Goal: Task Accomplishment & Management: Manage account settings

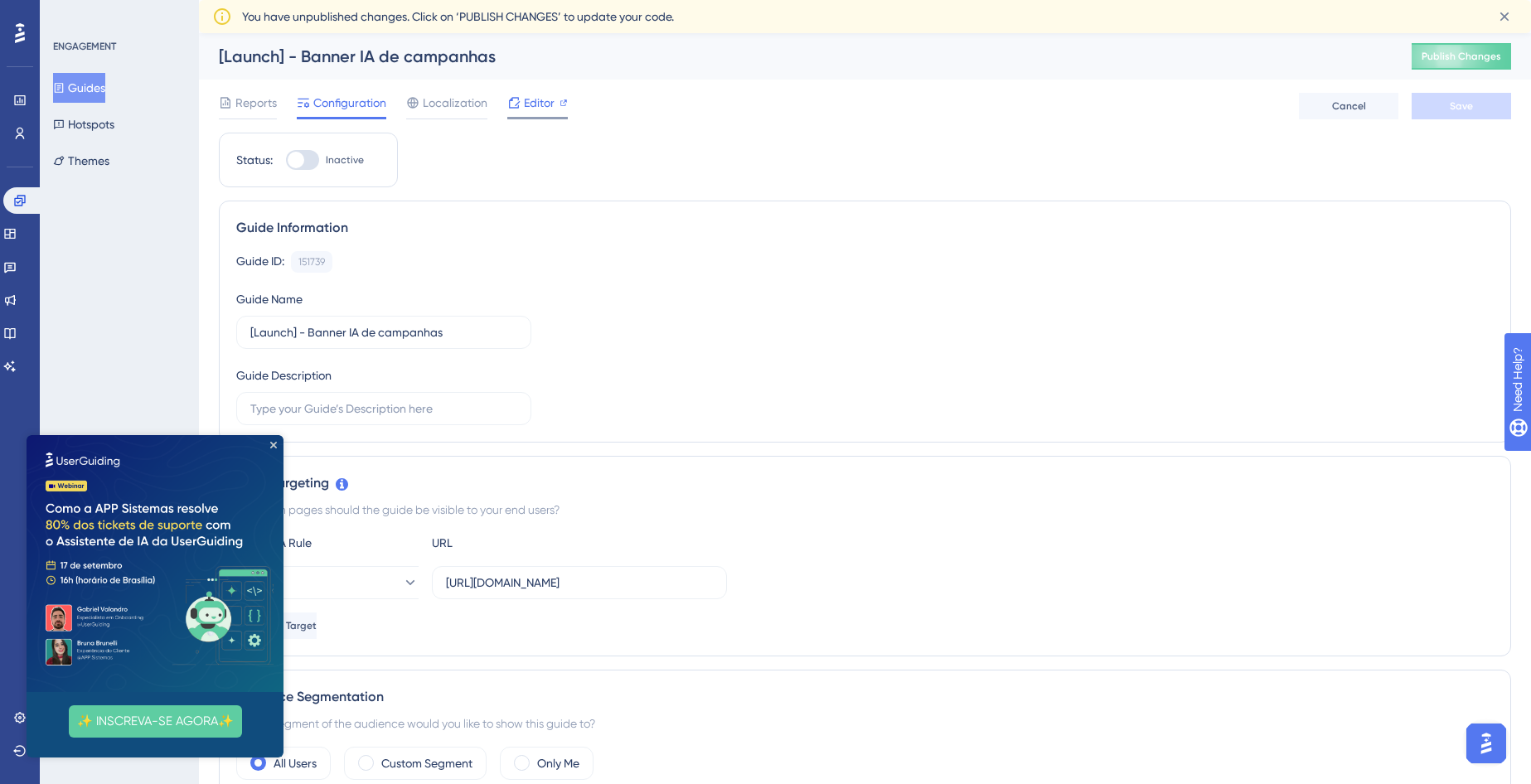
click at [520, 106] on div "Editor" at bounding box center [537, 103] width 61 height 20
click at [268, 443] on img at bounding box center [155, 564] width 257 height 257
click at [277, 442] on img at bounding box center [155, 564] width 257 height 257
click at [275, 449] on img at bounding box center [155, 564] width 257 height 257
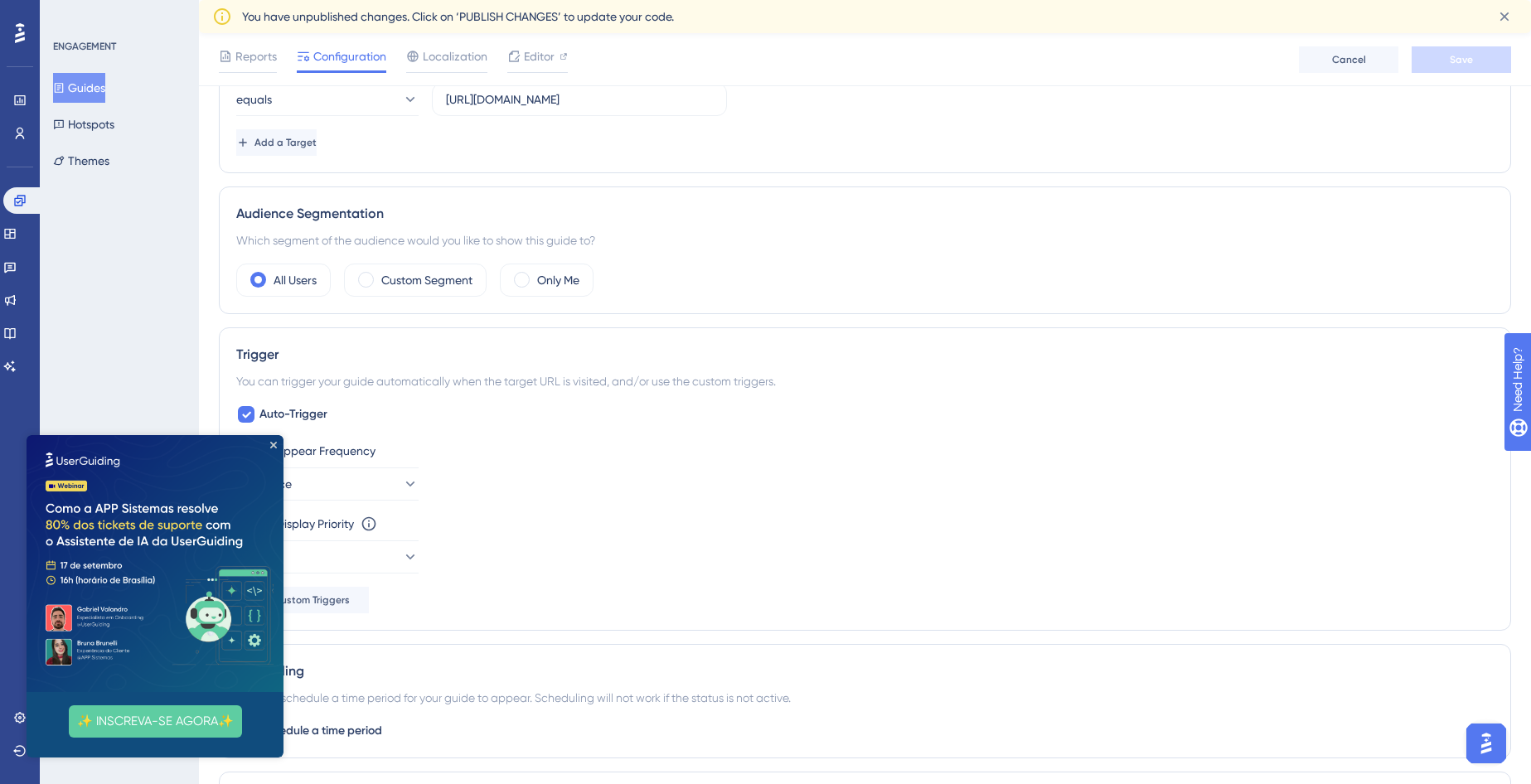
scroll to position [1015, 0]
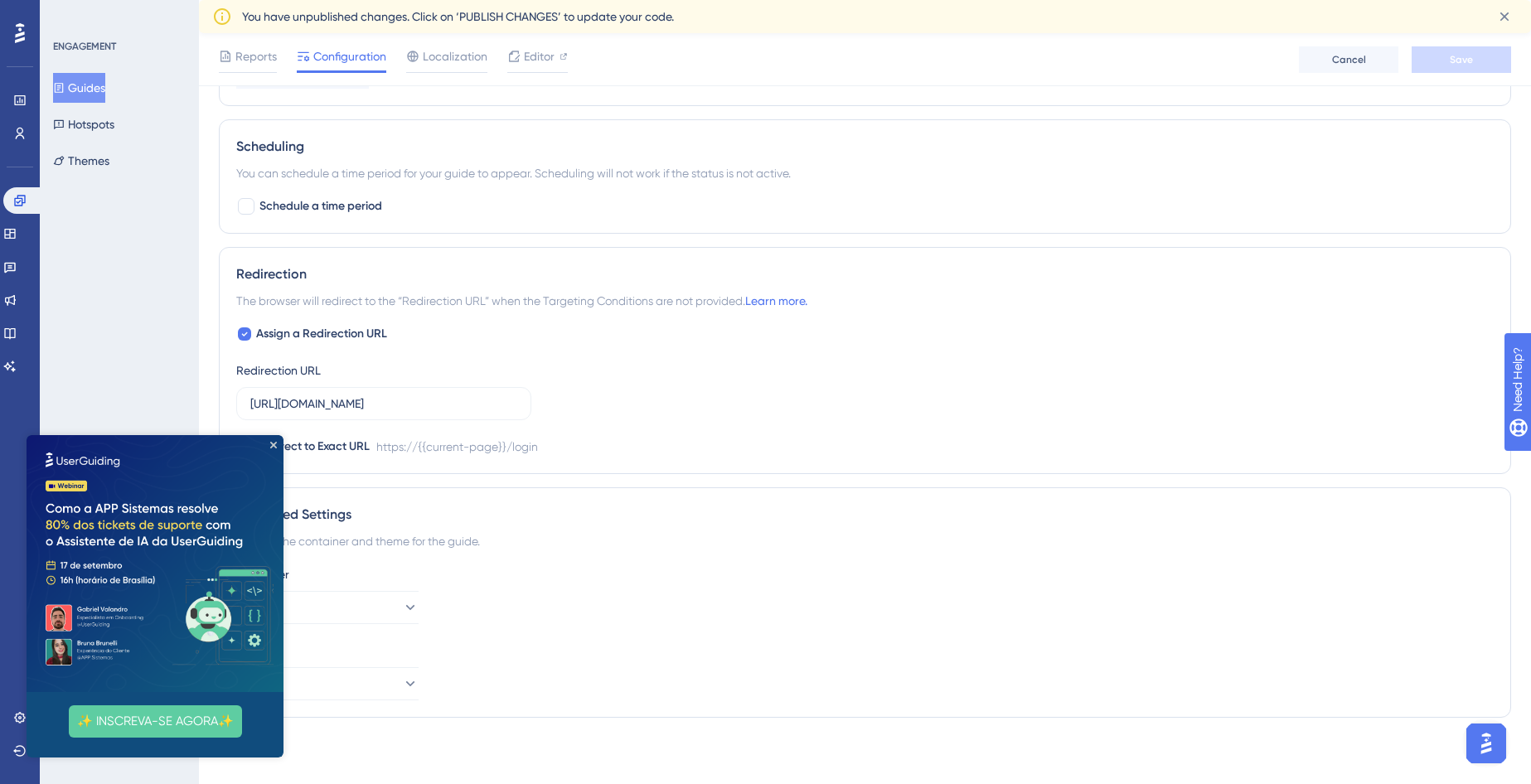
click at [132, 164] on div "Guides Hotspots Themes" at bounding box center [120, 124] width 134 height 103
click at [106, 156] on button "Themes" at bounding box center [81, 161] width 57 height 30
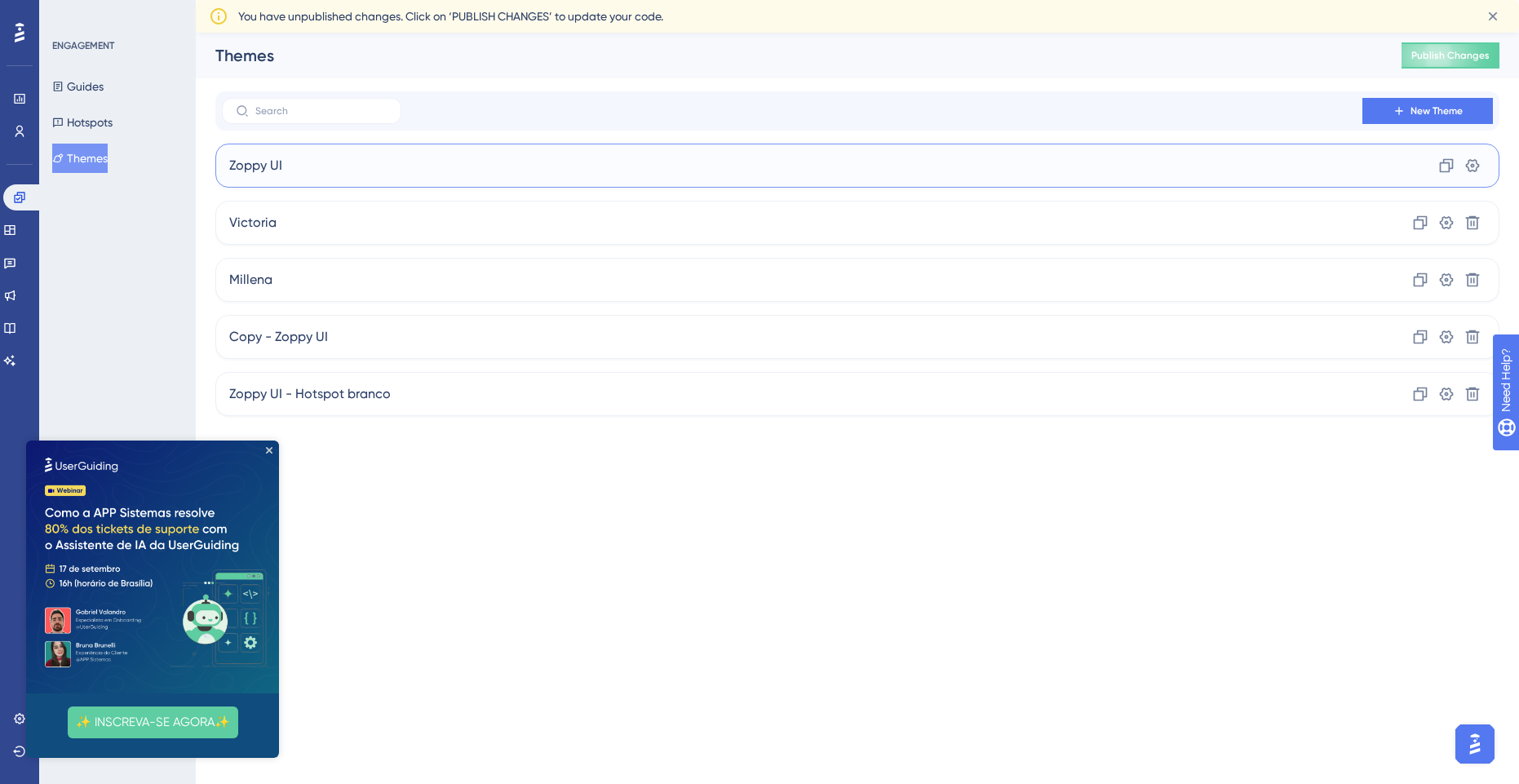
click at [317, 178] on div "Zoppy UI Clone Settings" at bounding box center [857, 165] width 1284 height 44
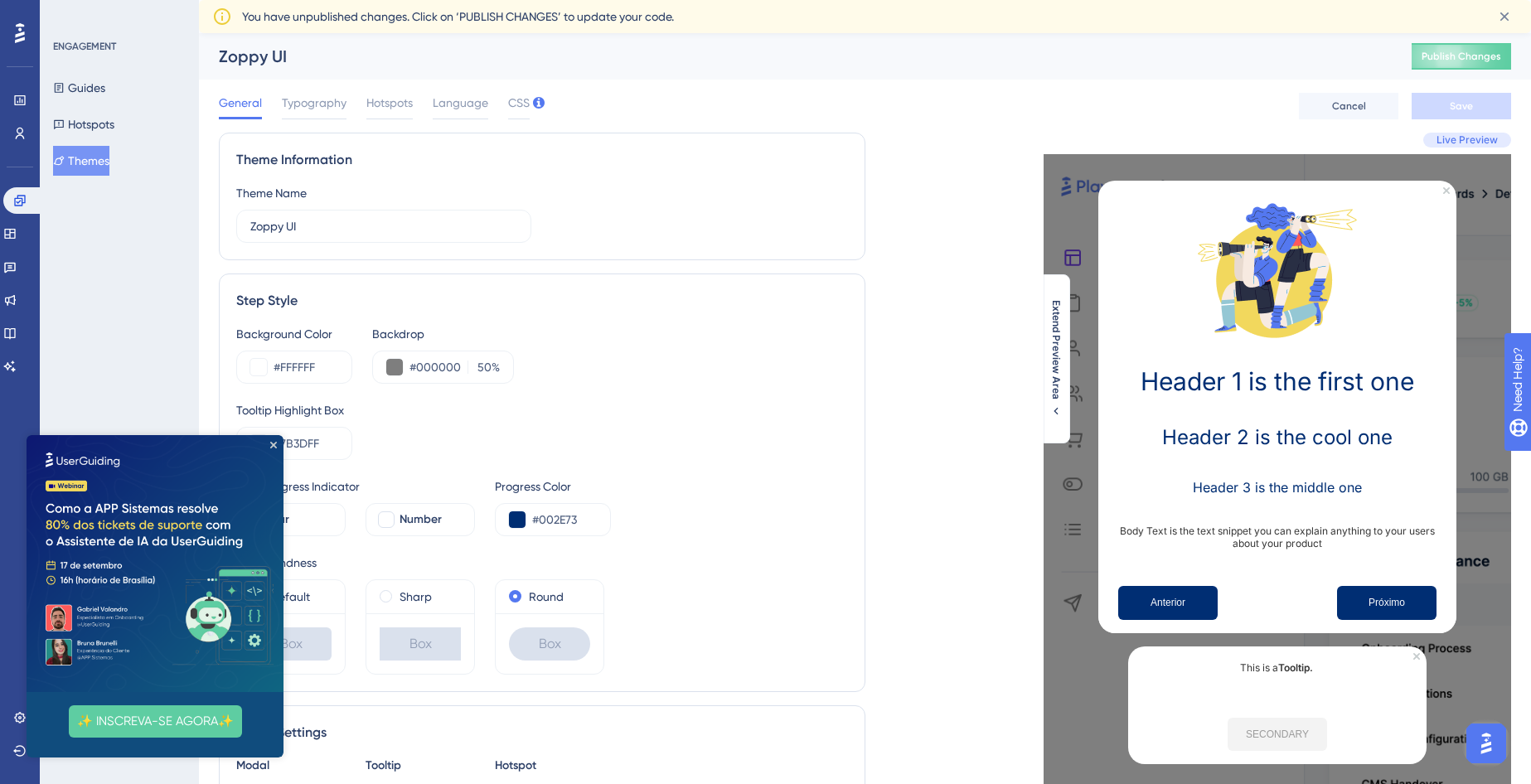
click at [80, 164] on button "Themes" at bounding box center [81, 161] width 57 height 30
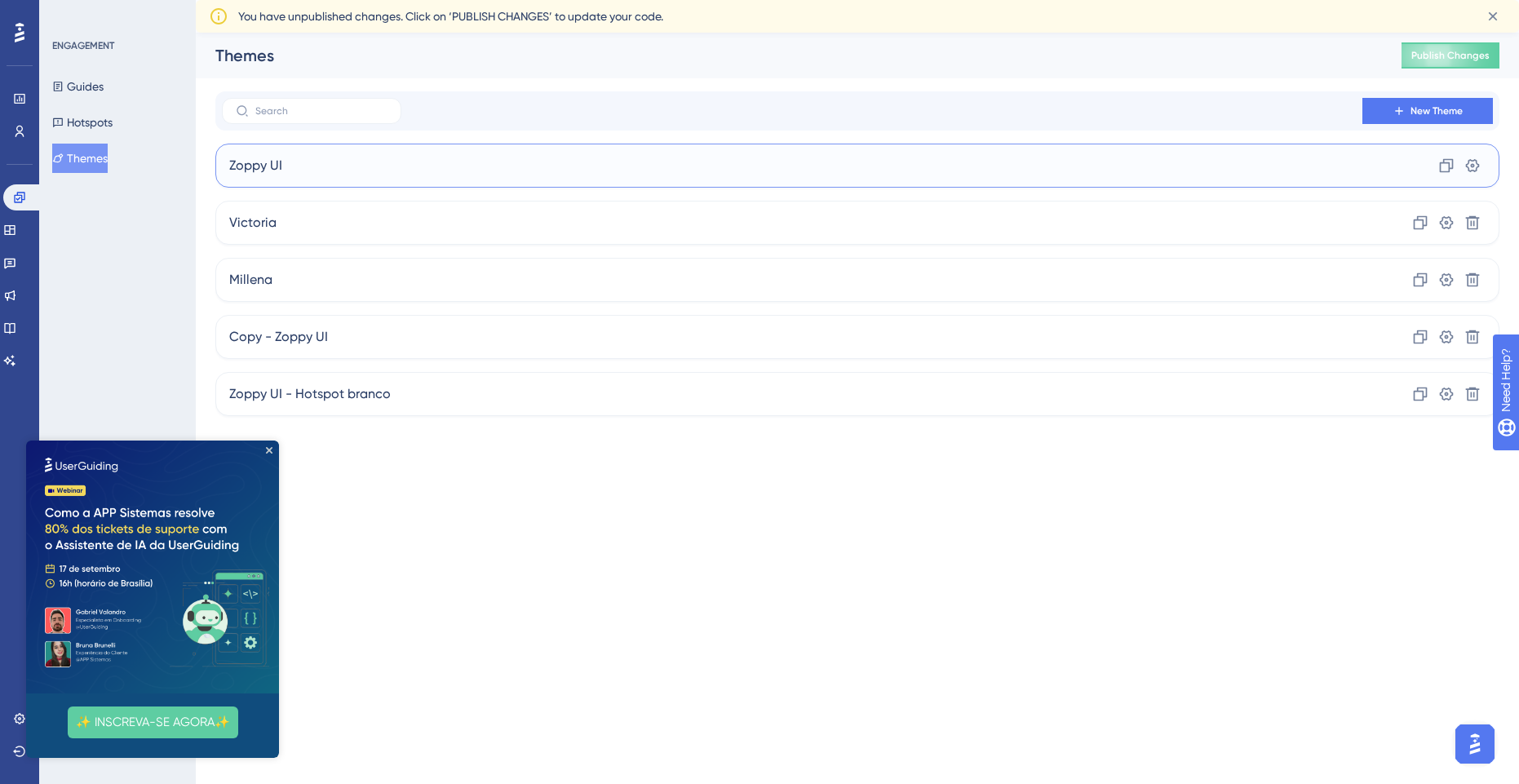
drag, startPoint x: 361, startPoint y: 152, endPoint x: 287, endPoint y: 161, distance: 74.5
click at [287, 161] on div "Zoppy UI Clone Settings" at bounding box center [857, 165] width 1284 height 44
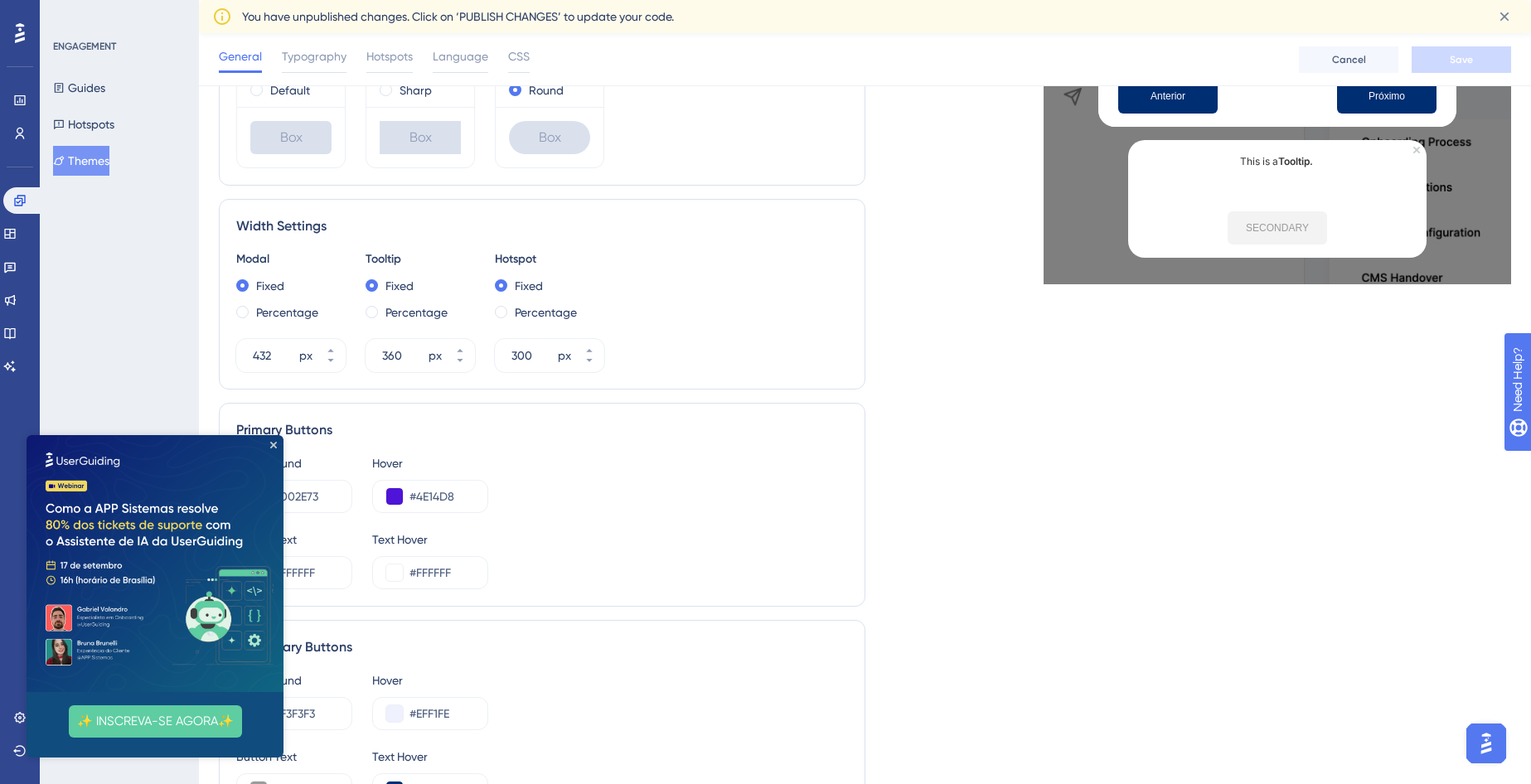
scroll to position [796, 0]
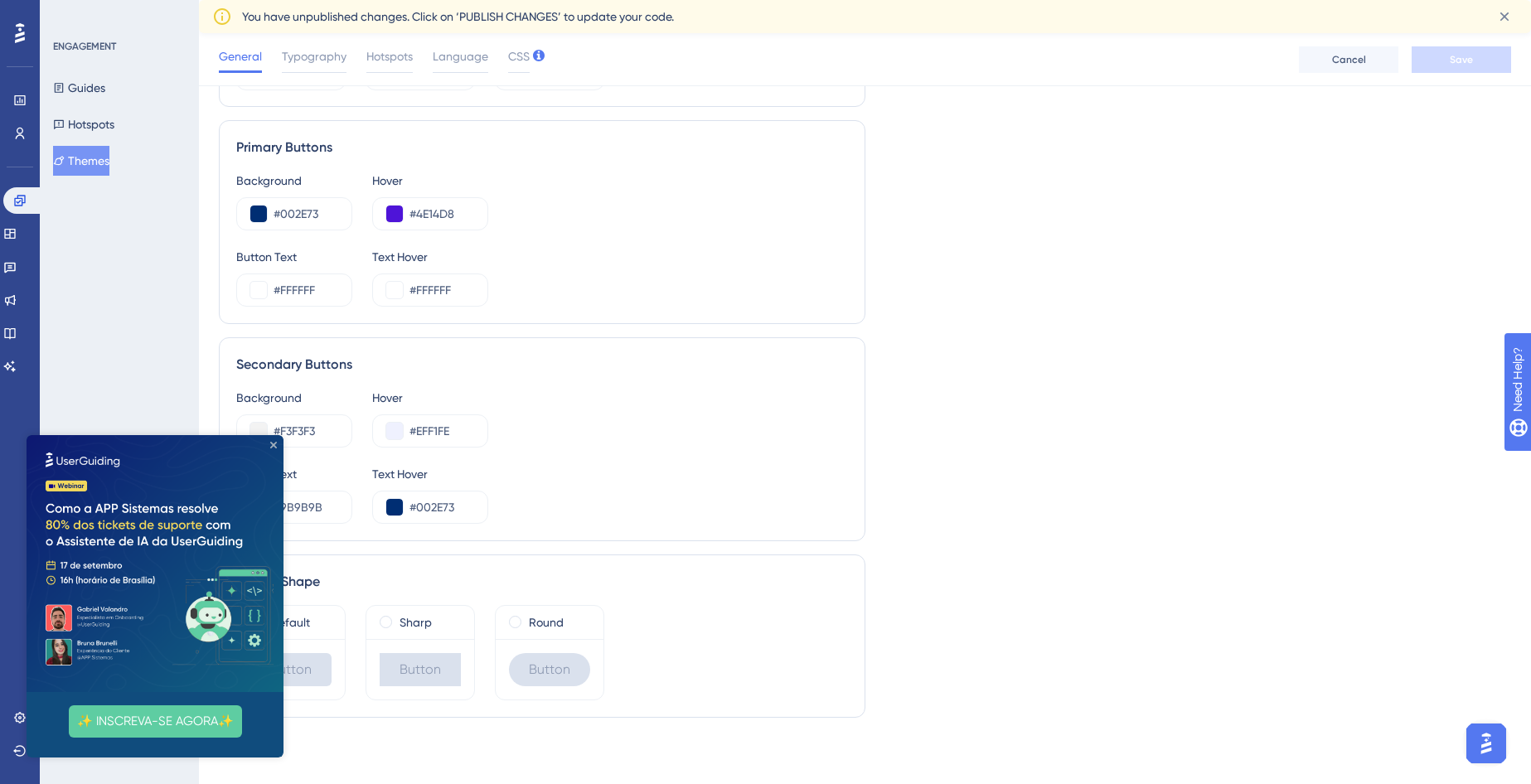
click at [272, 448] on icon "Close Preview" at bounding box center [274, 445] width 7 height 7
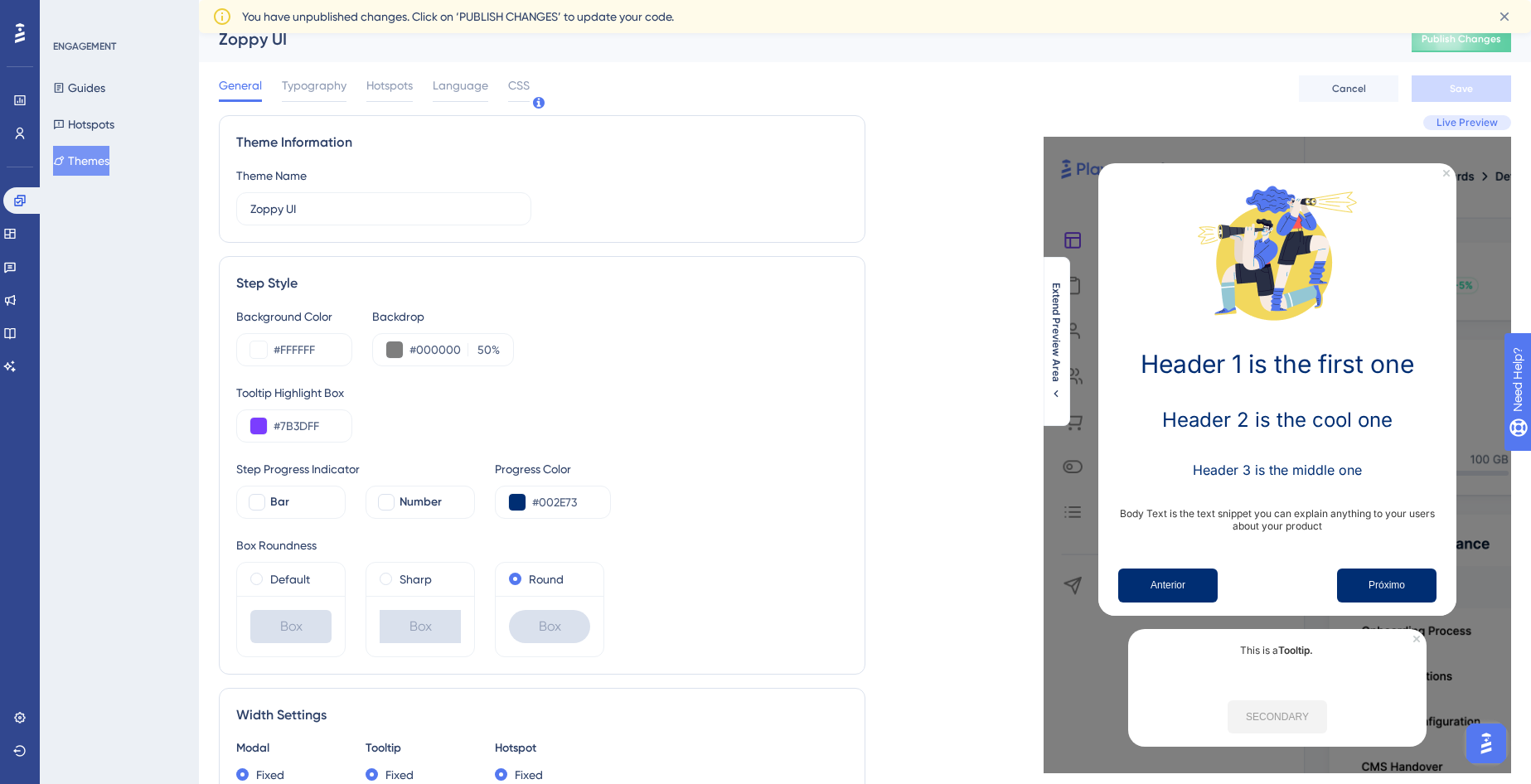
scroll to position [0, 0]
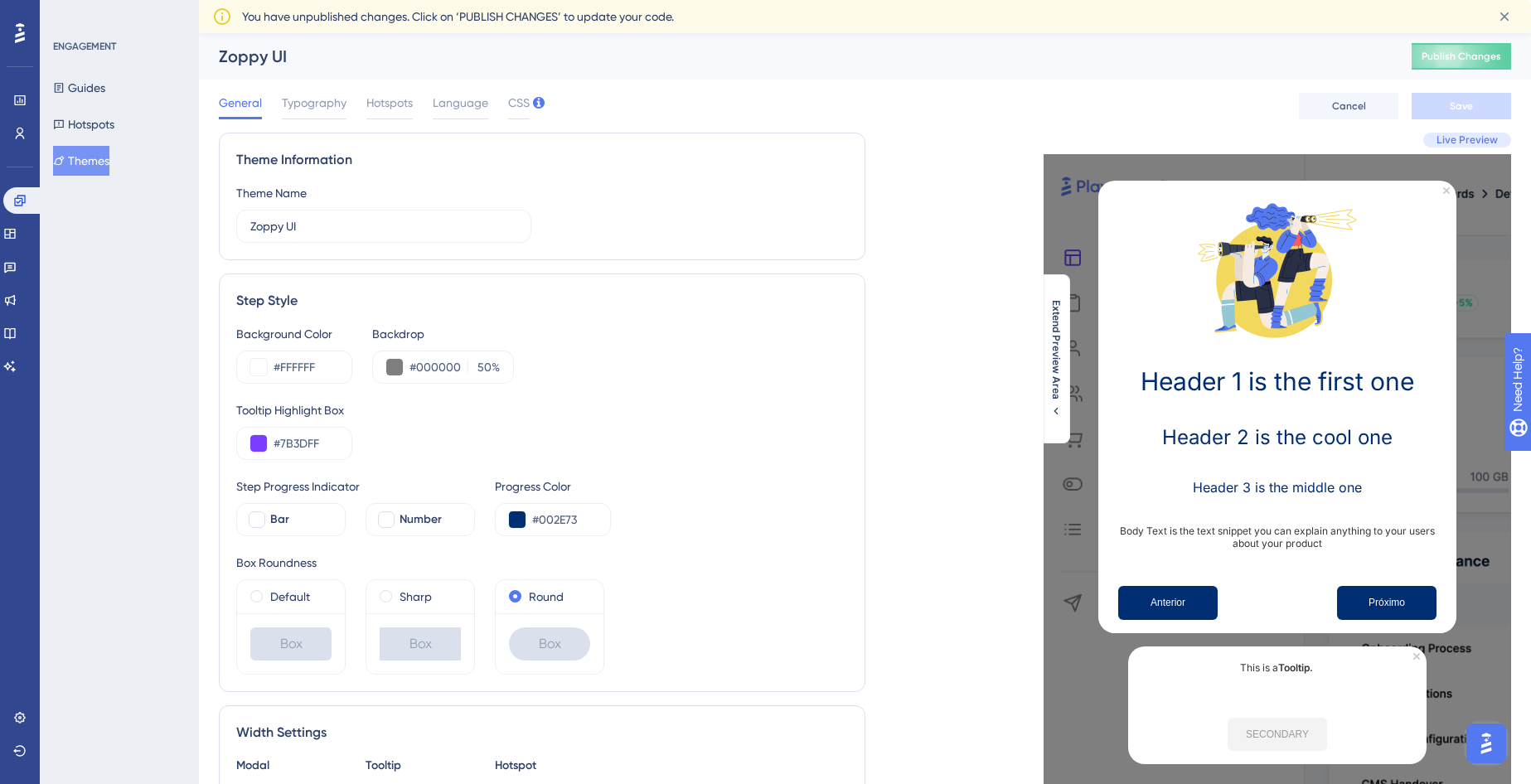
click at [94, 163] on button "Themes" at bounding box center [81, 161] width 57 height 30
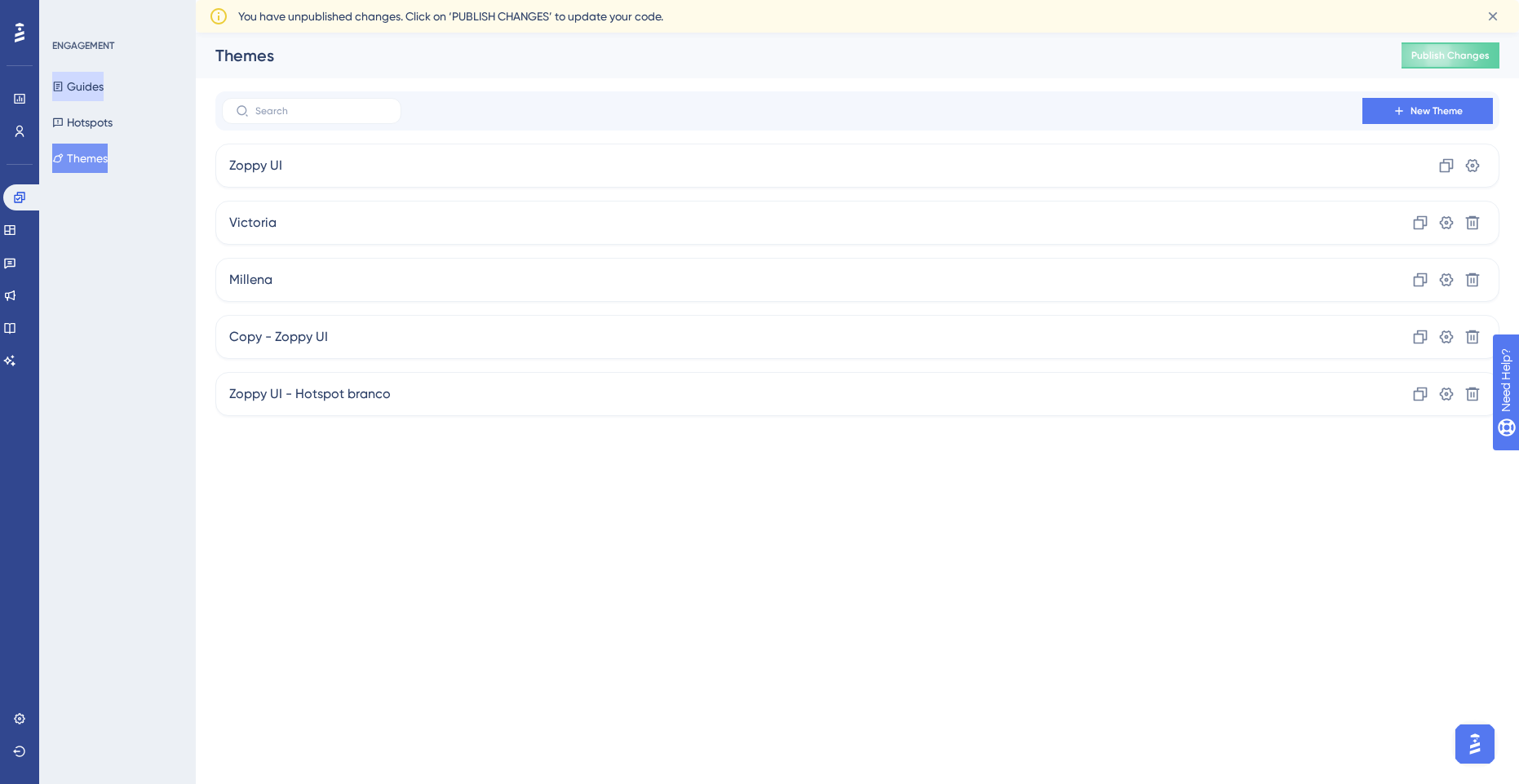
click at [104, 86] on button "Guides" at bounding box center [78, 86] width 52 height 29
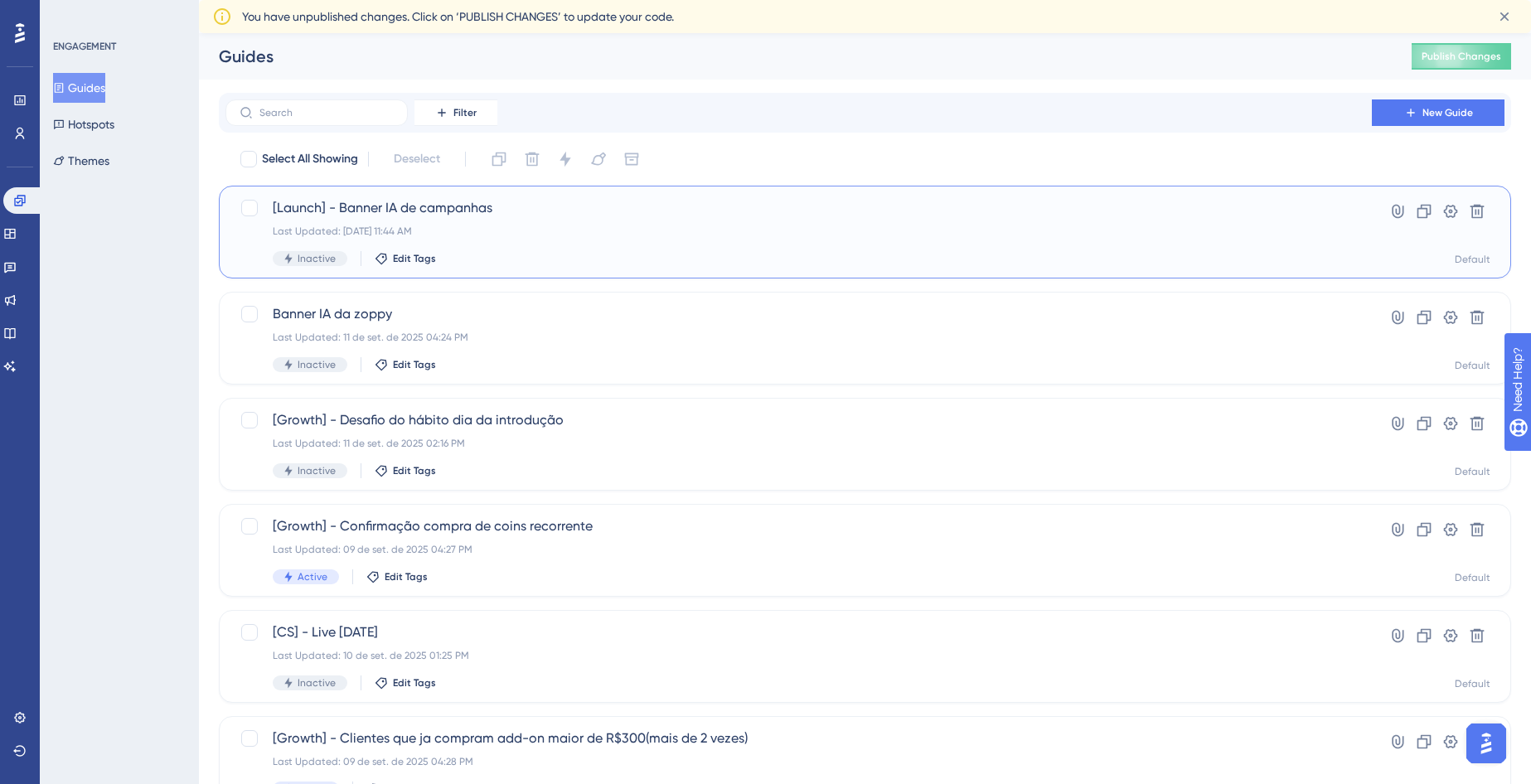
click at [390, 223] on div "[Launch] - Banner IA de campanhas Last Updated: 12 de set. de 2025 11:44 AM Ina…" at bounding box center [798, 231] width 1052 height 68
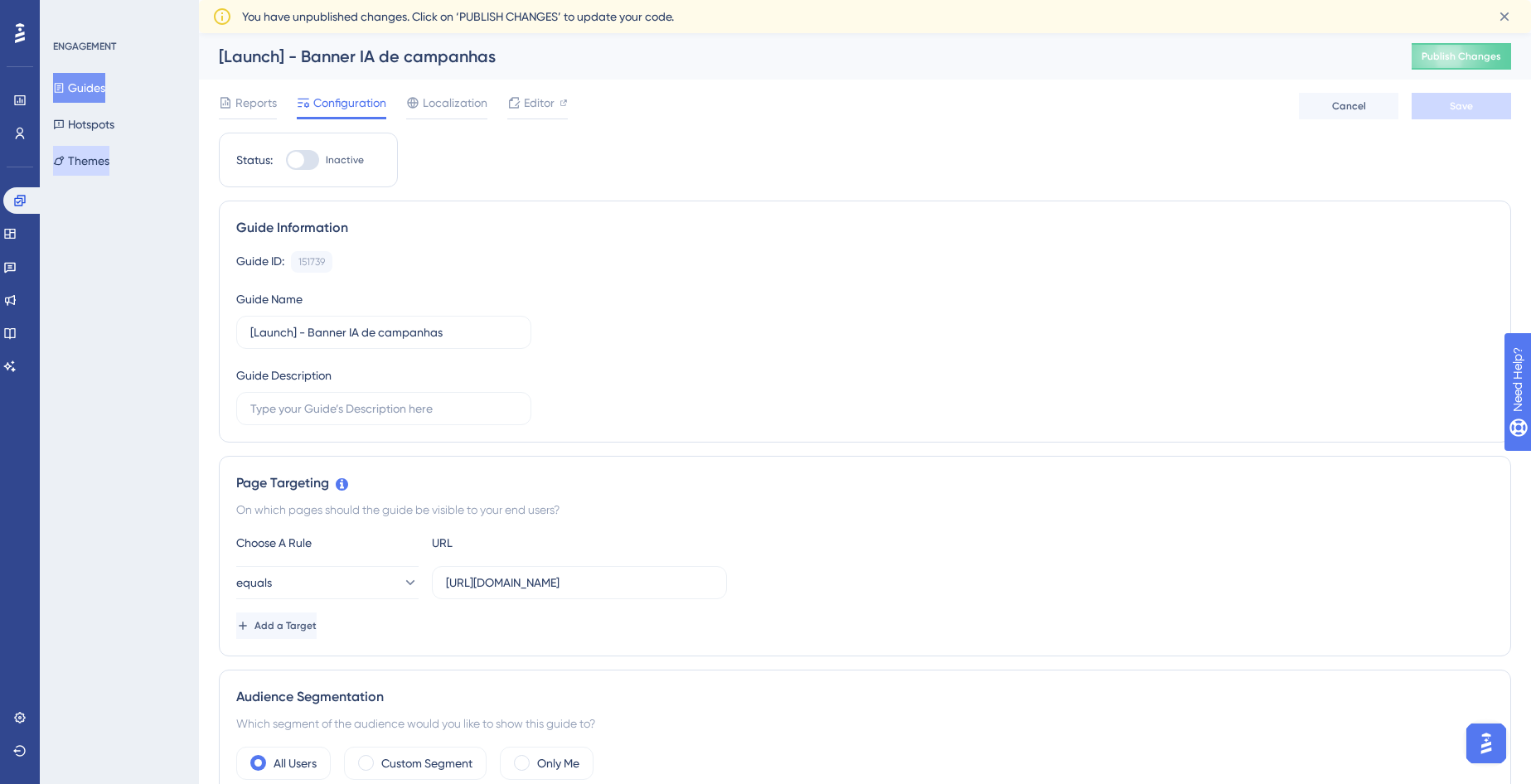
click at [93, 155] on button "Themes" at bounding box center [81, 161] width 57 height 30
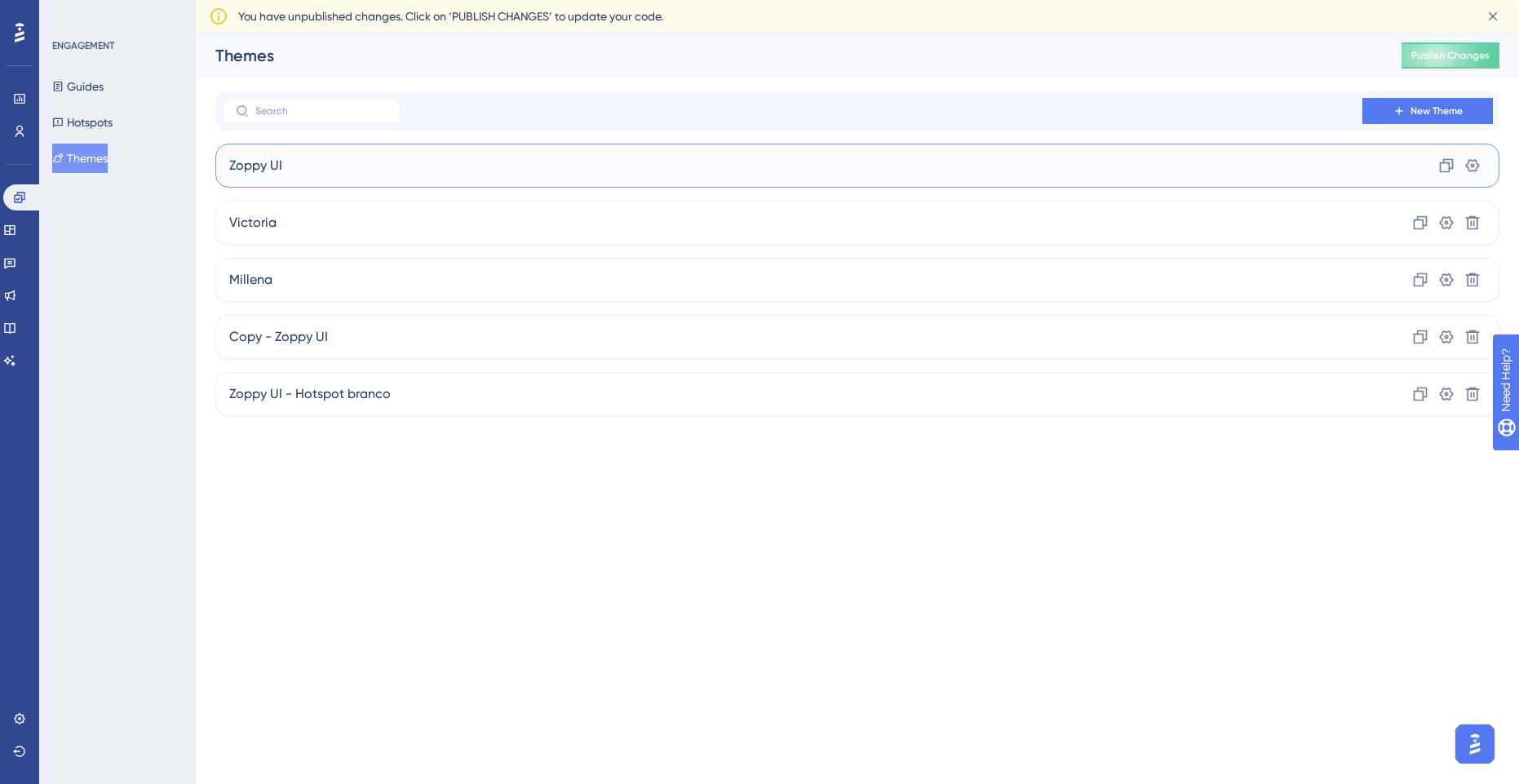
click at [345, 161] on div "Zoppy UI Clone Settings" at bounding box center [857, 165] width 1284 height 44
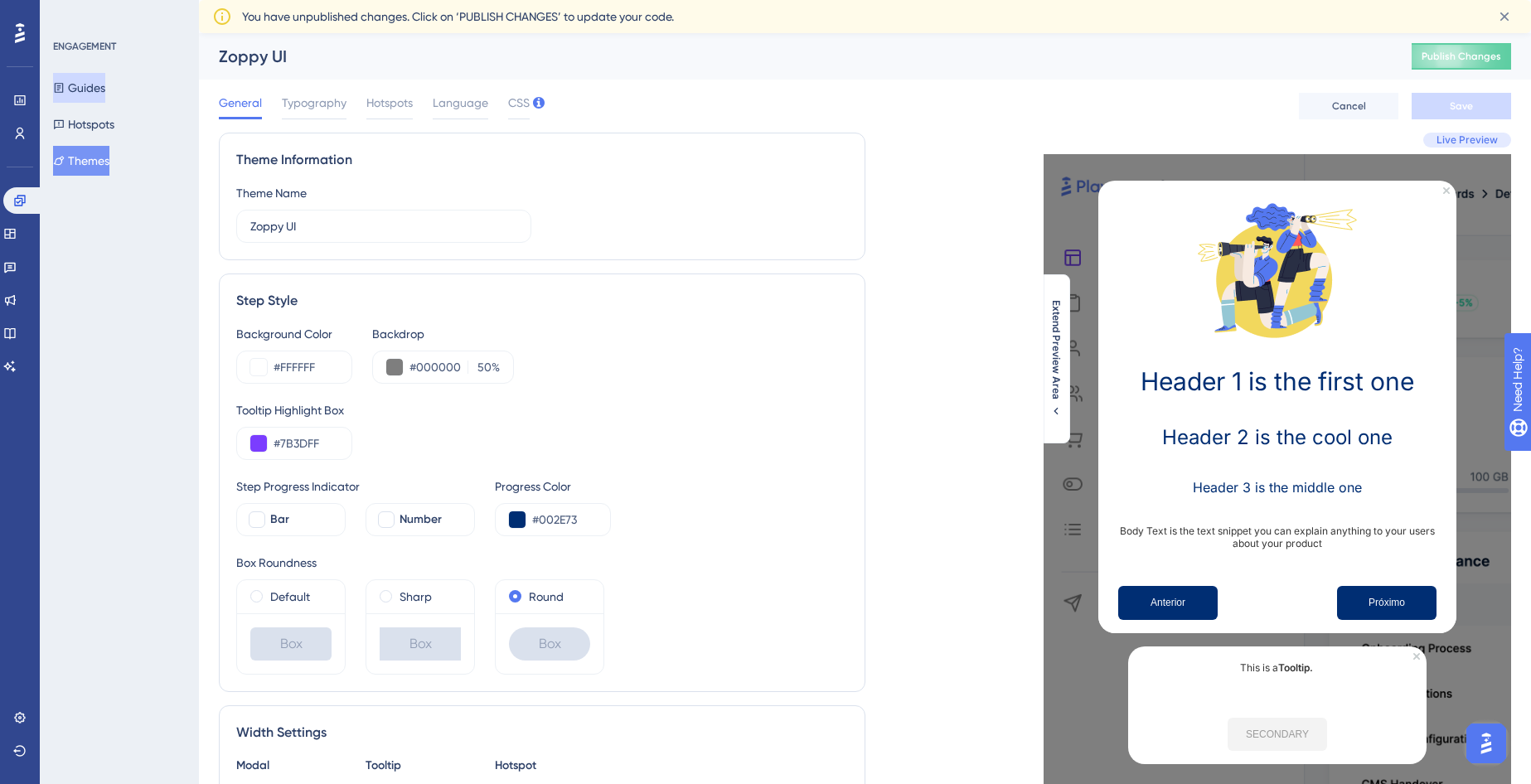
click at [100, 90] on button "Guides" at bounding box center [79, 87] width 52 height 30
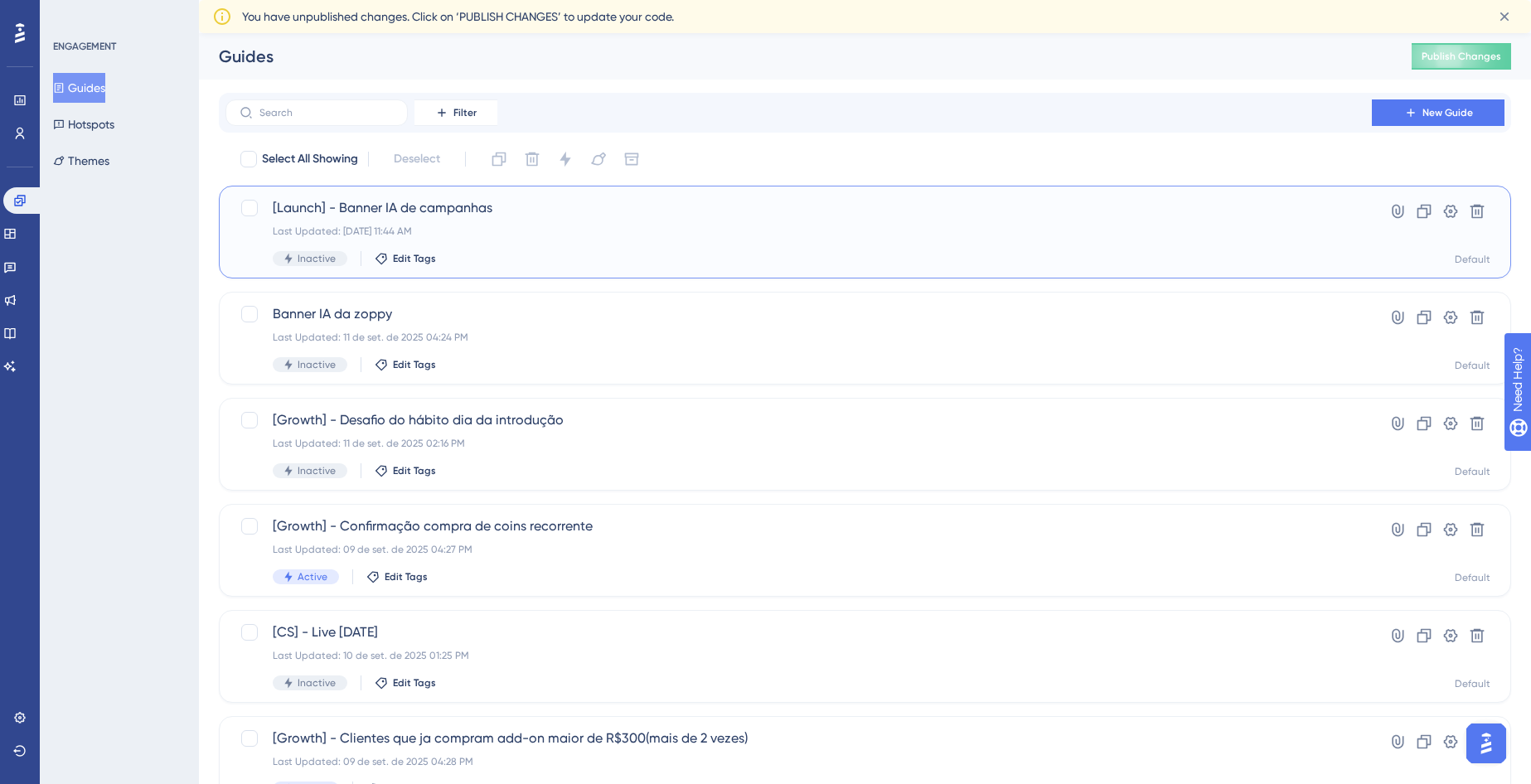
click at [444, 219] on div "[Launch] - Banner IA de campanhas Last Updated: 12 de set. de 2025 11:44 AM Ina…" at bounding box center [798, 231] width 1052 height 68
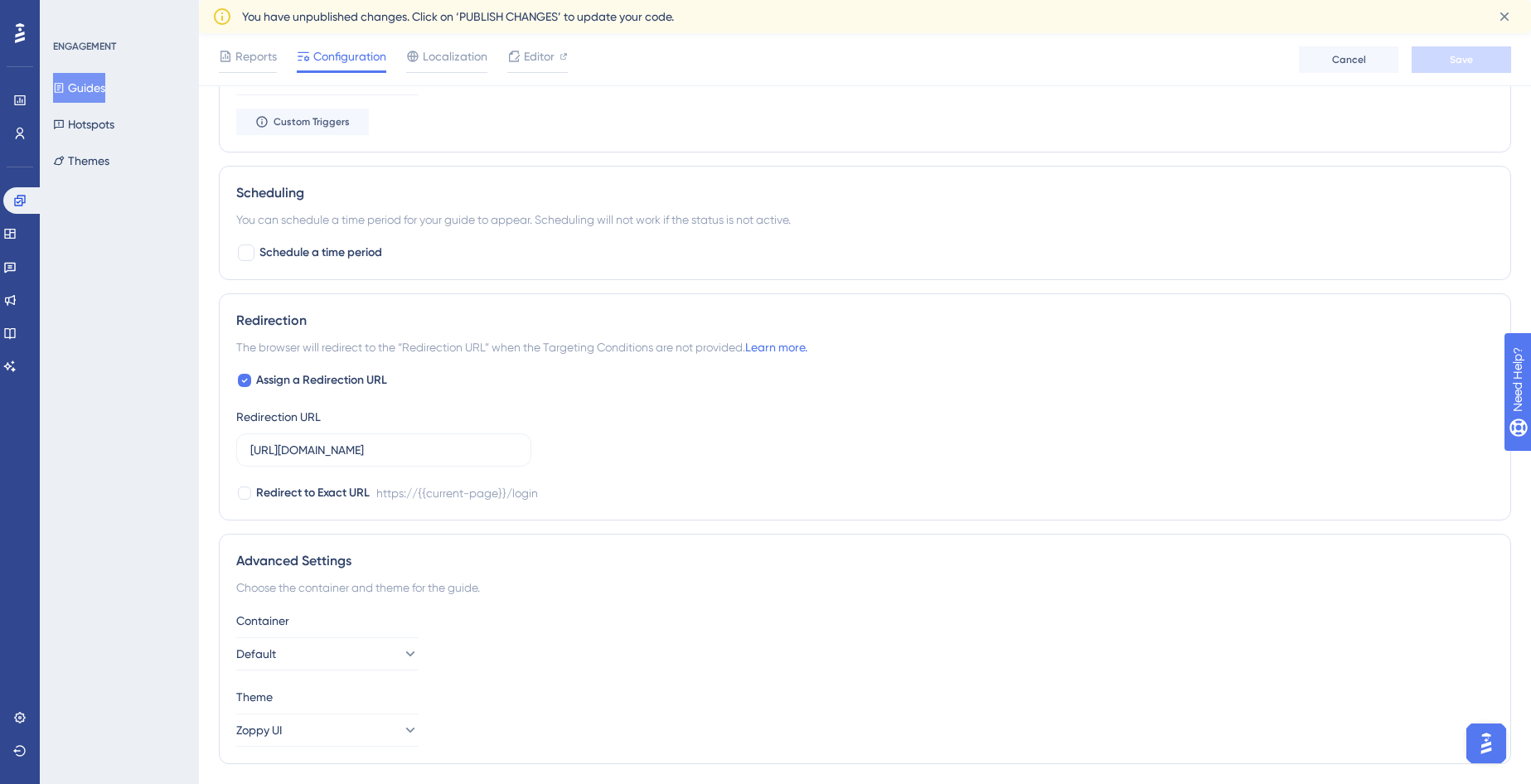
scroll to position [1015, 0]
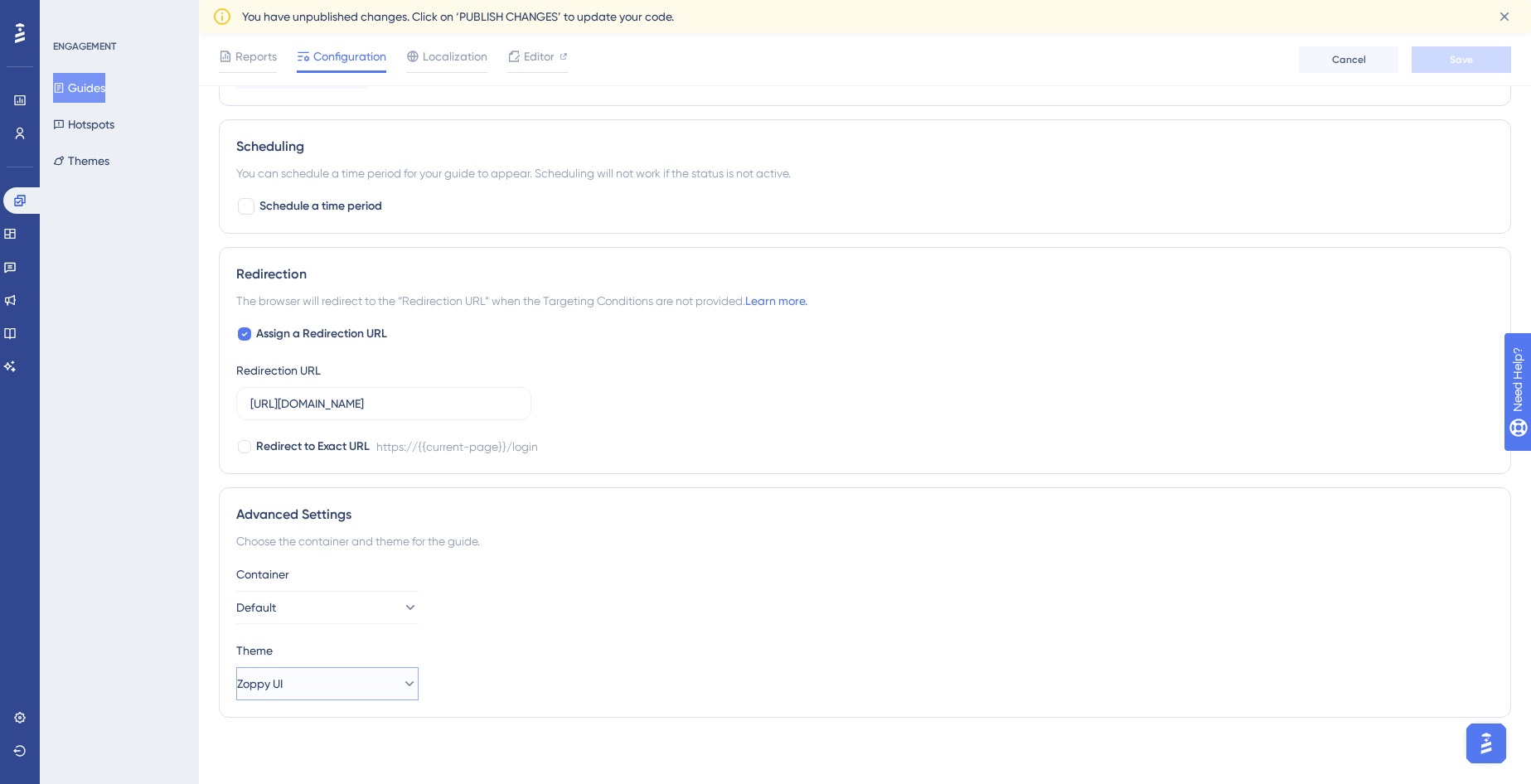
click at [329, 670] on button "Zoppy UI" at bounding box center [328, 683] width 183 height 33
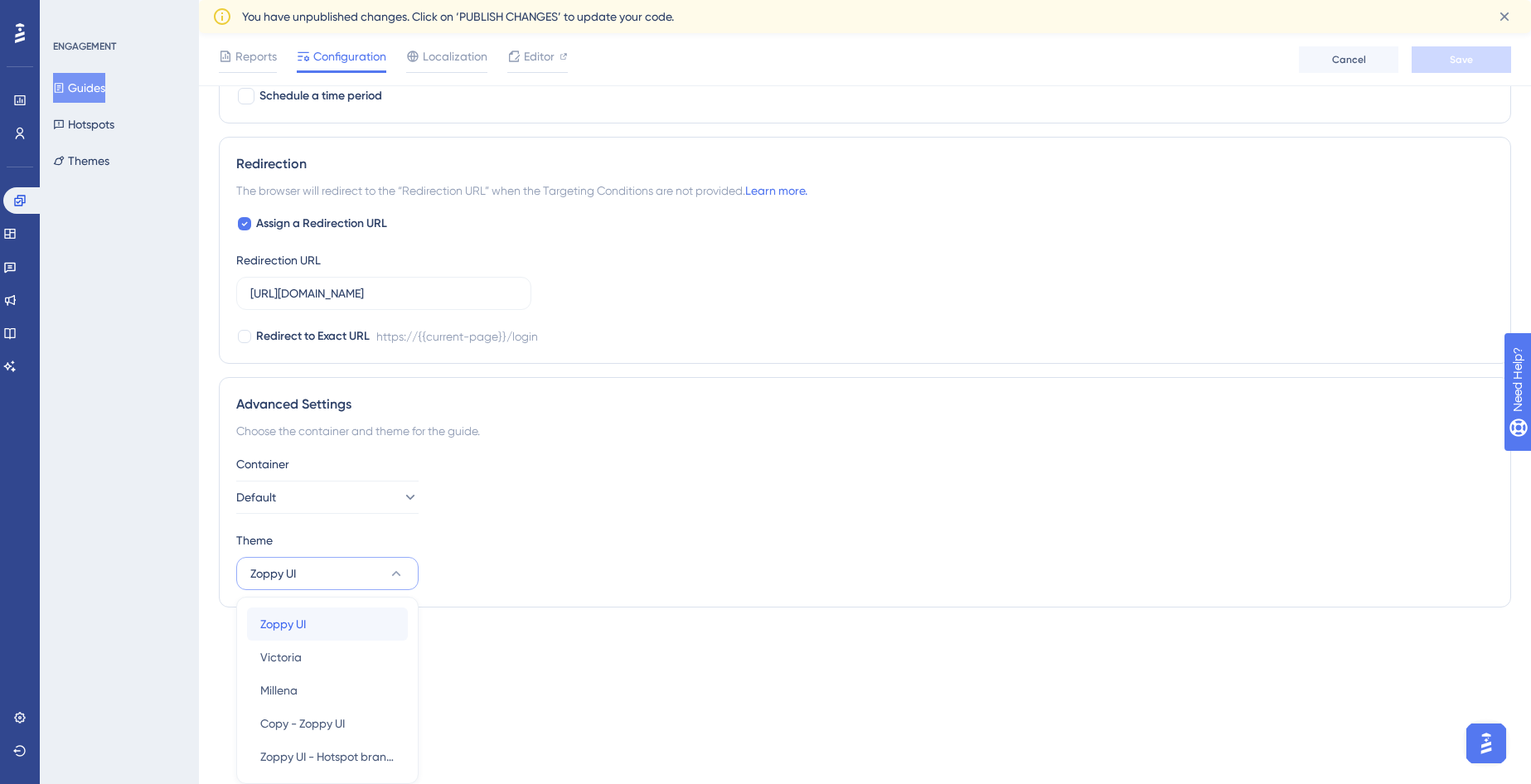
click at [335, 629] on div "Zoppy UI Zoppy UI" at bounding box center [327, 623] width 134 height 33
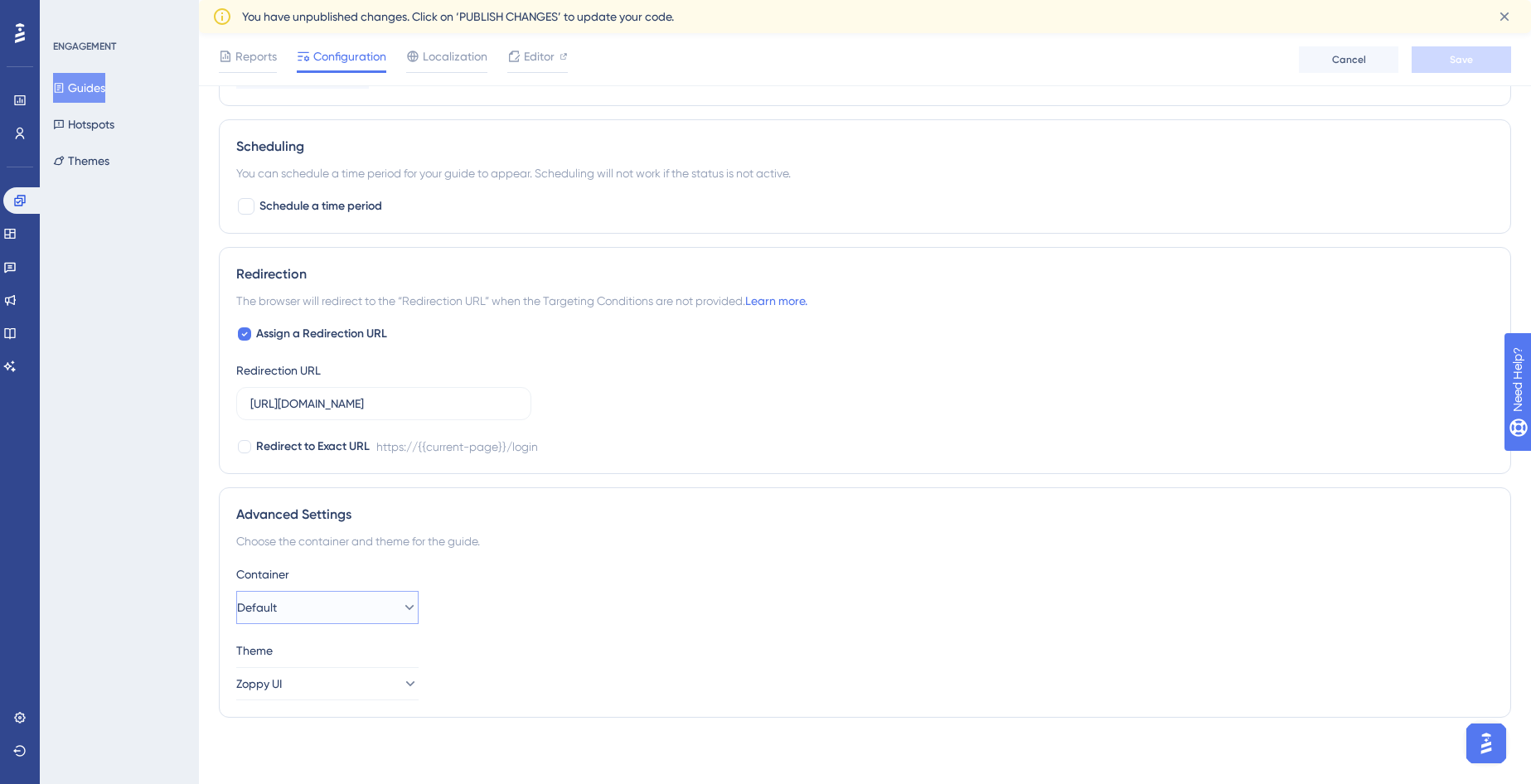
click at [377, 606] on button "Default" at bounding box center [328, 607] width 183 height 33
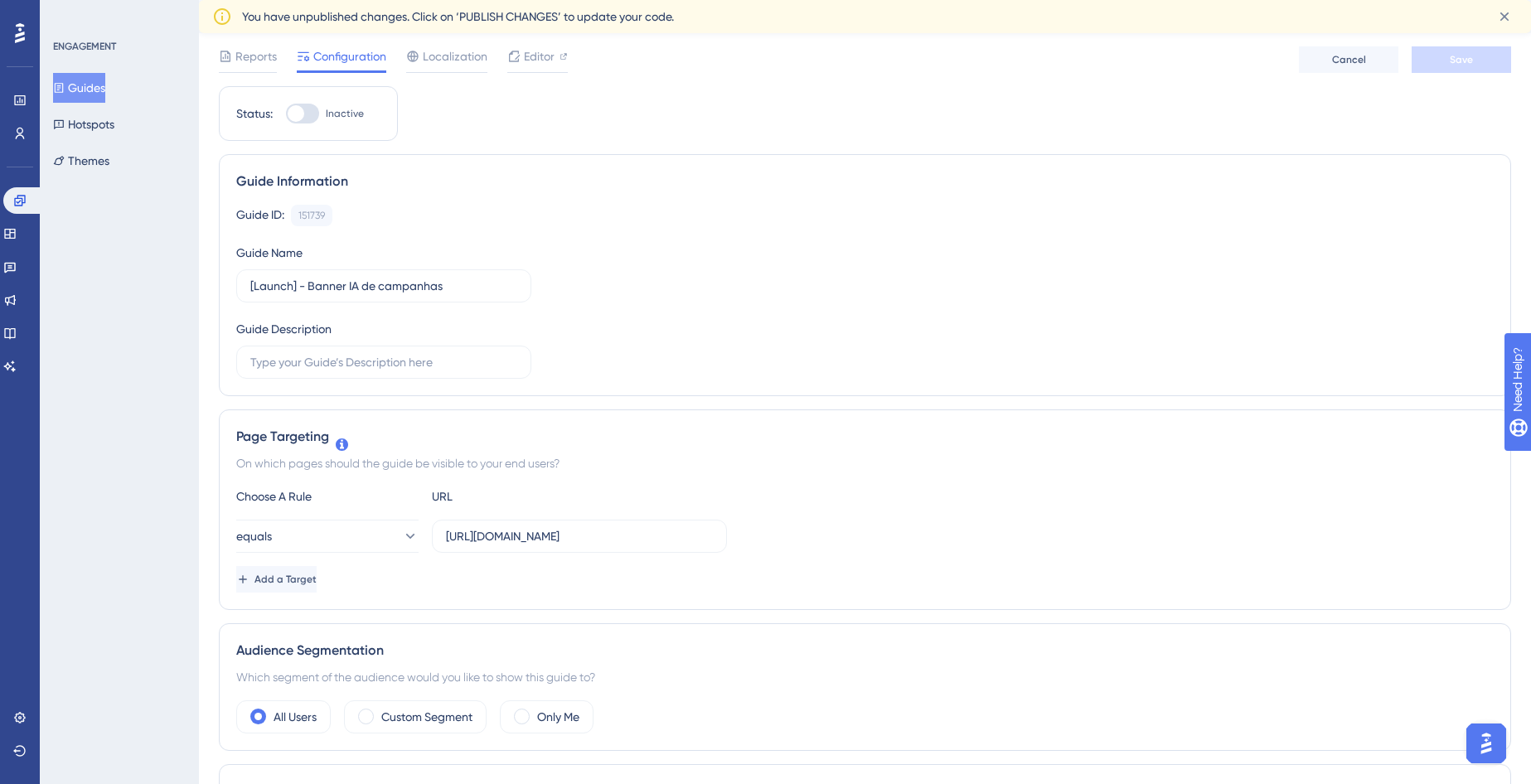
scroll to position [0, 0]
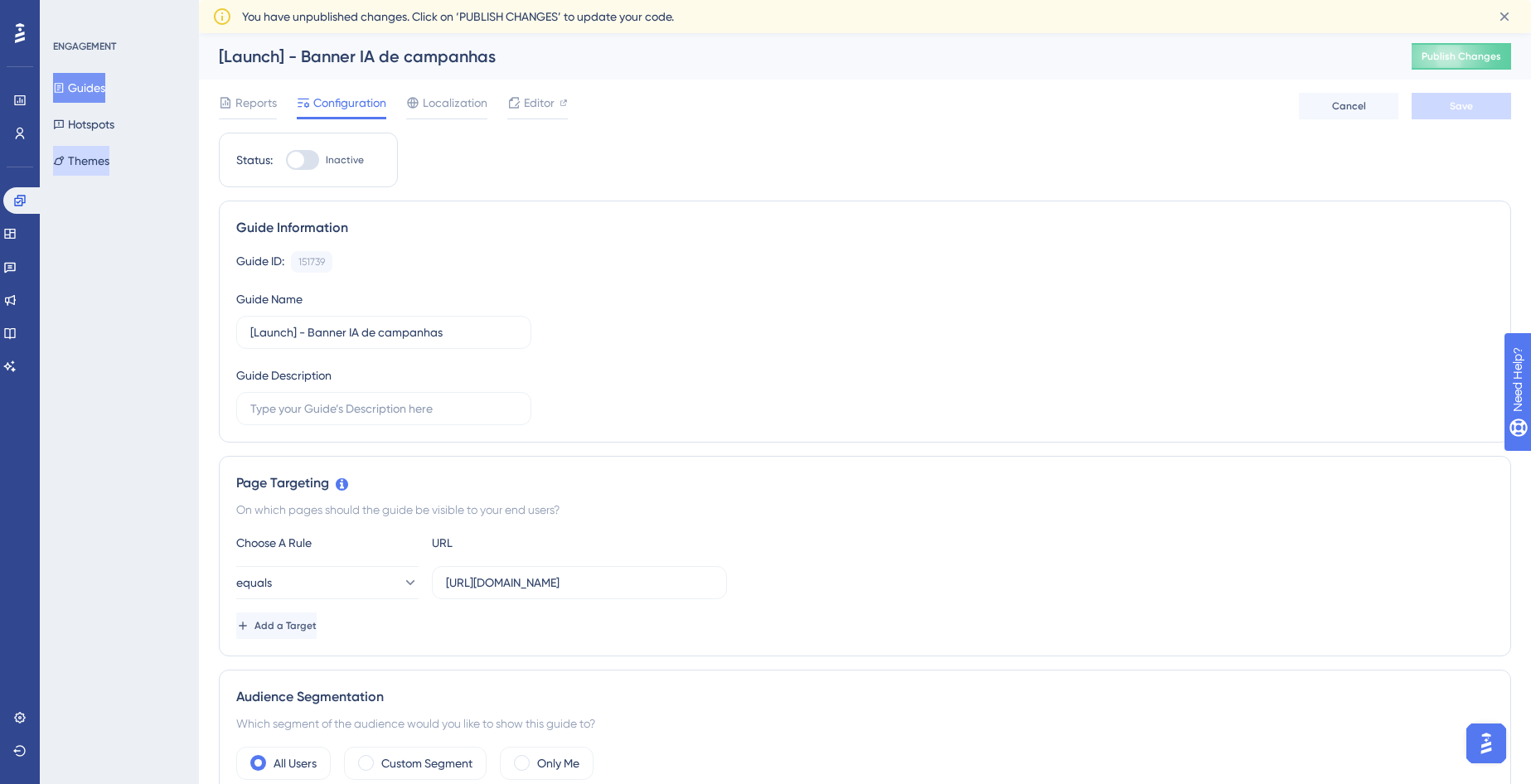
click at [105, 166] on button "Themes" at bounding box center [81, 161] width 57 height 30
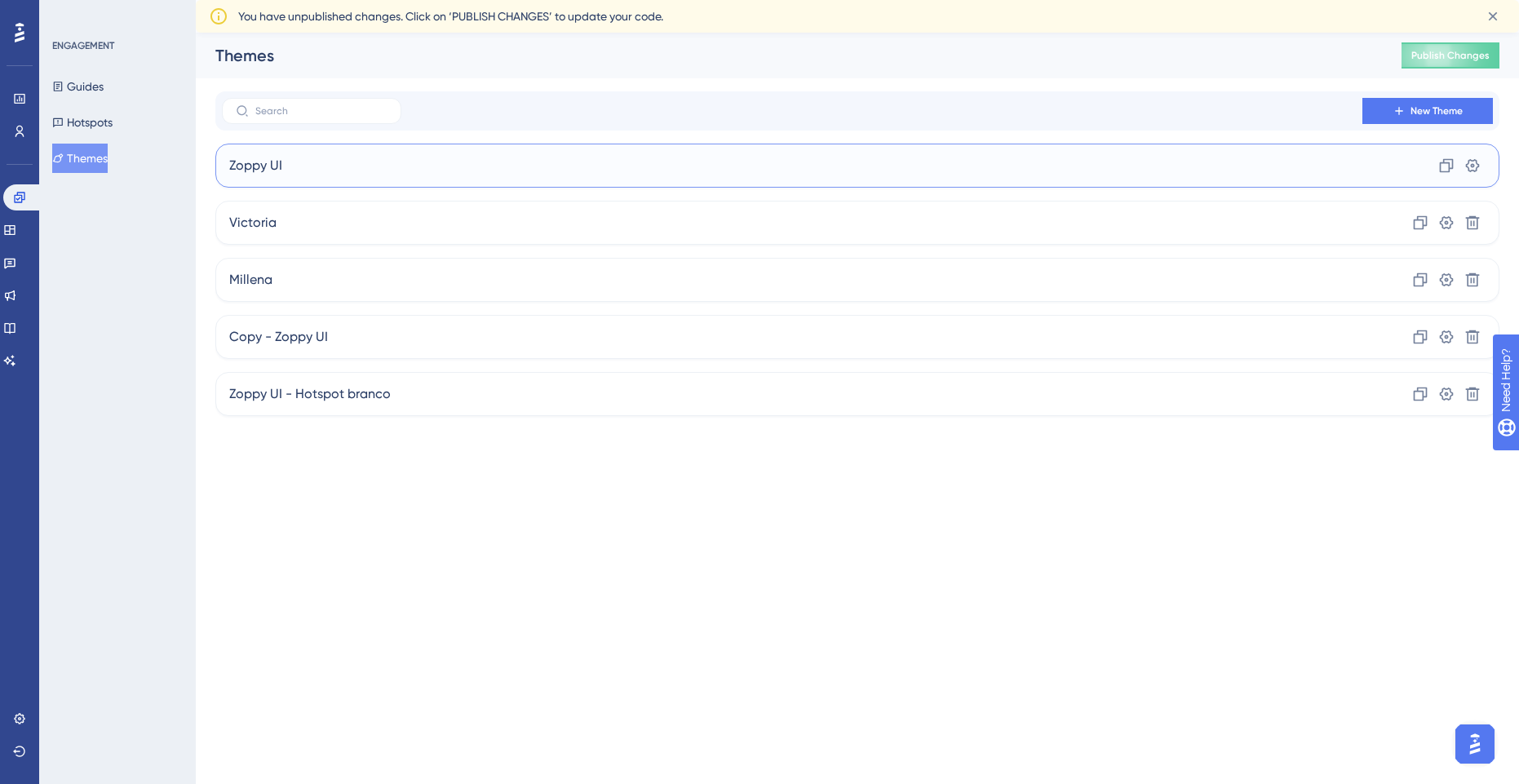
click at [346, 176] on div "Zoppy UI Clone Settings" at bounding box center [857, 165] width 1284 height 44
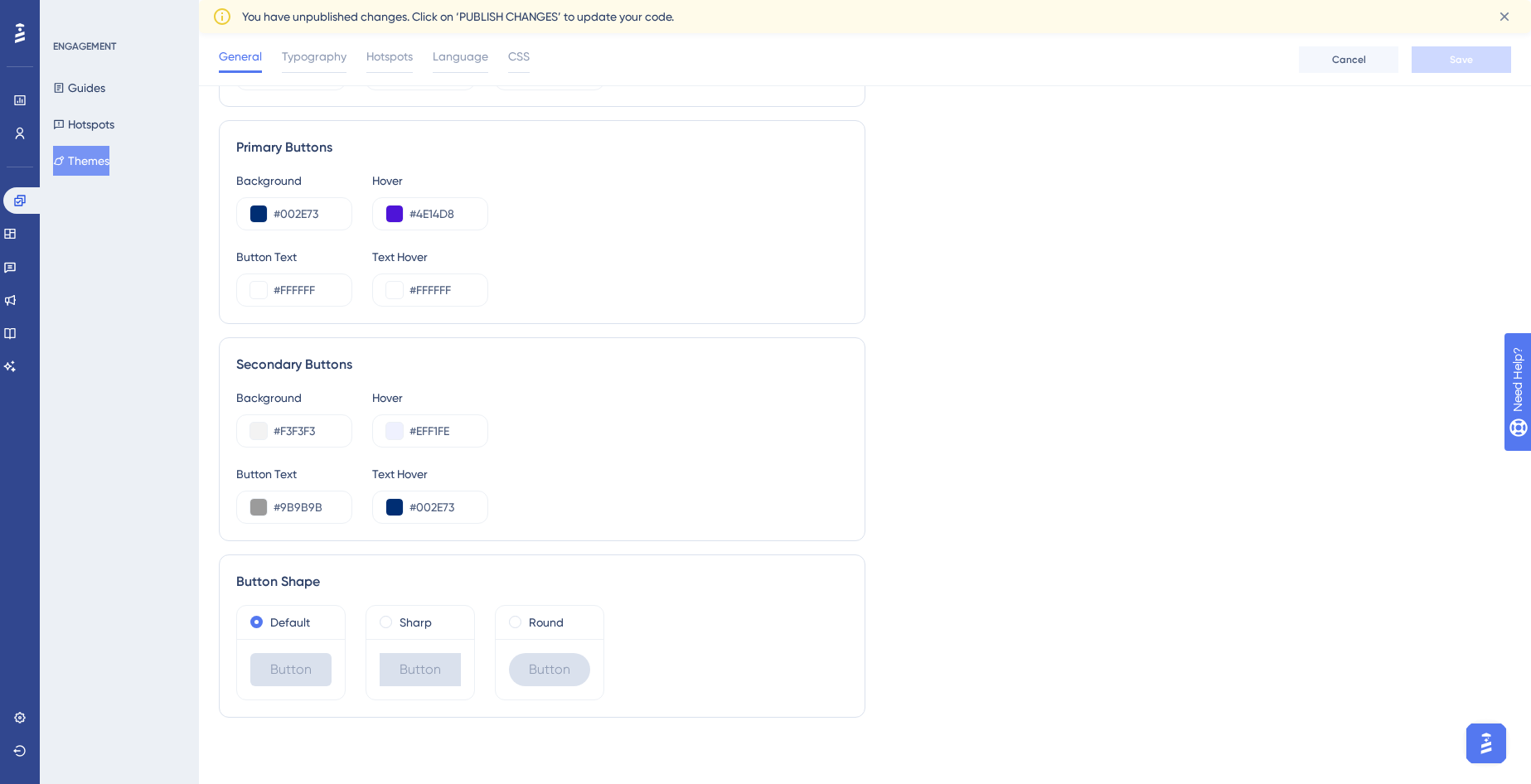
scroll to position [288, 0]
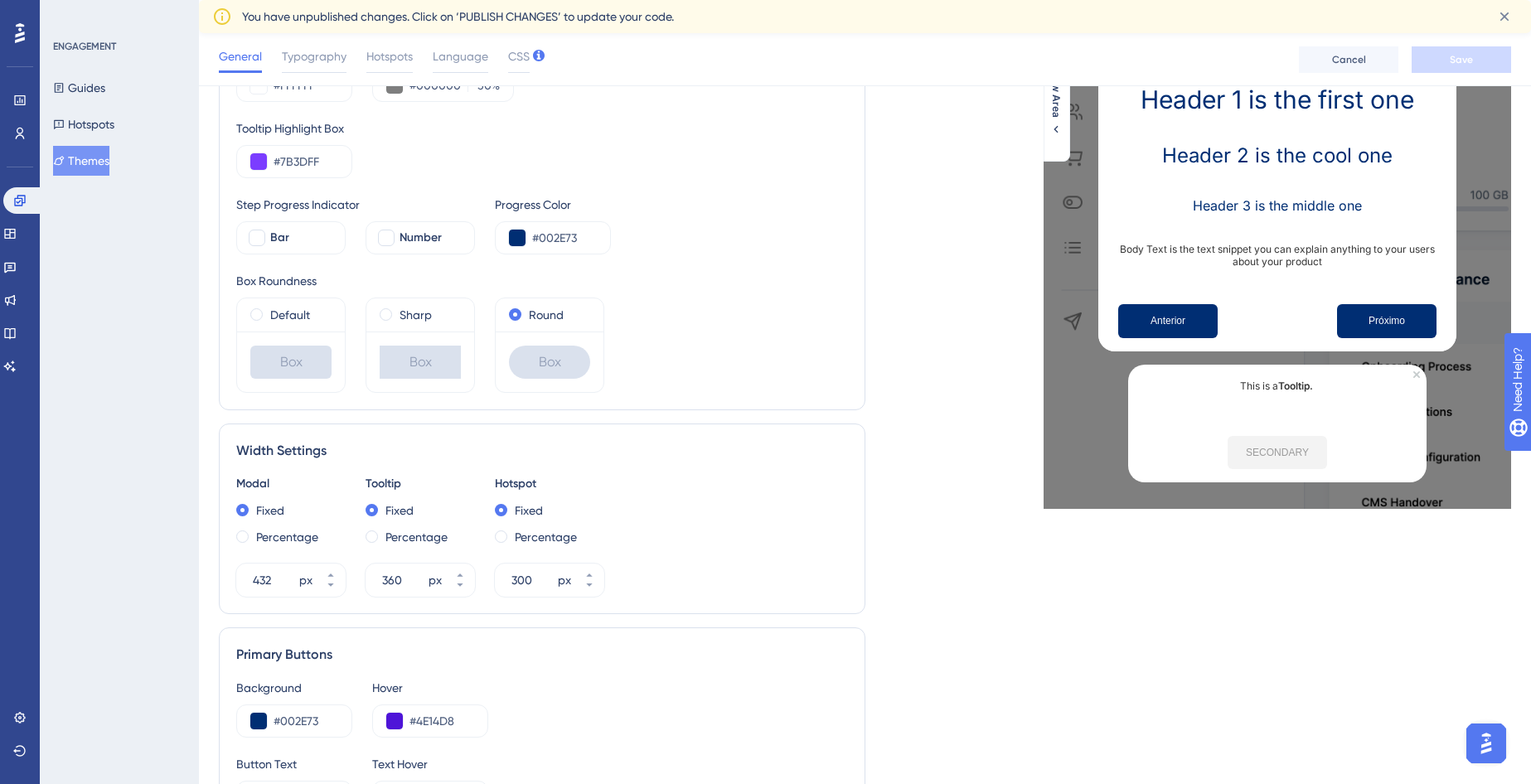
click at [525, 332] on div "Box" at bounding box center [550, 362] width 108 height 61
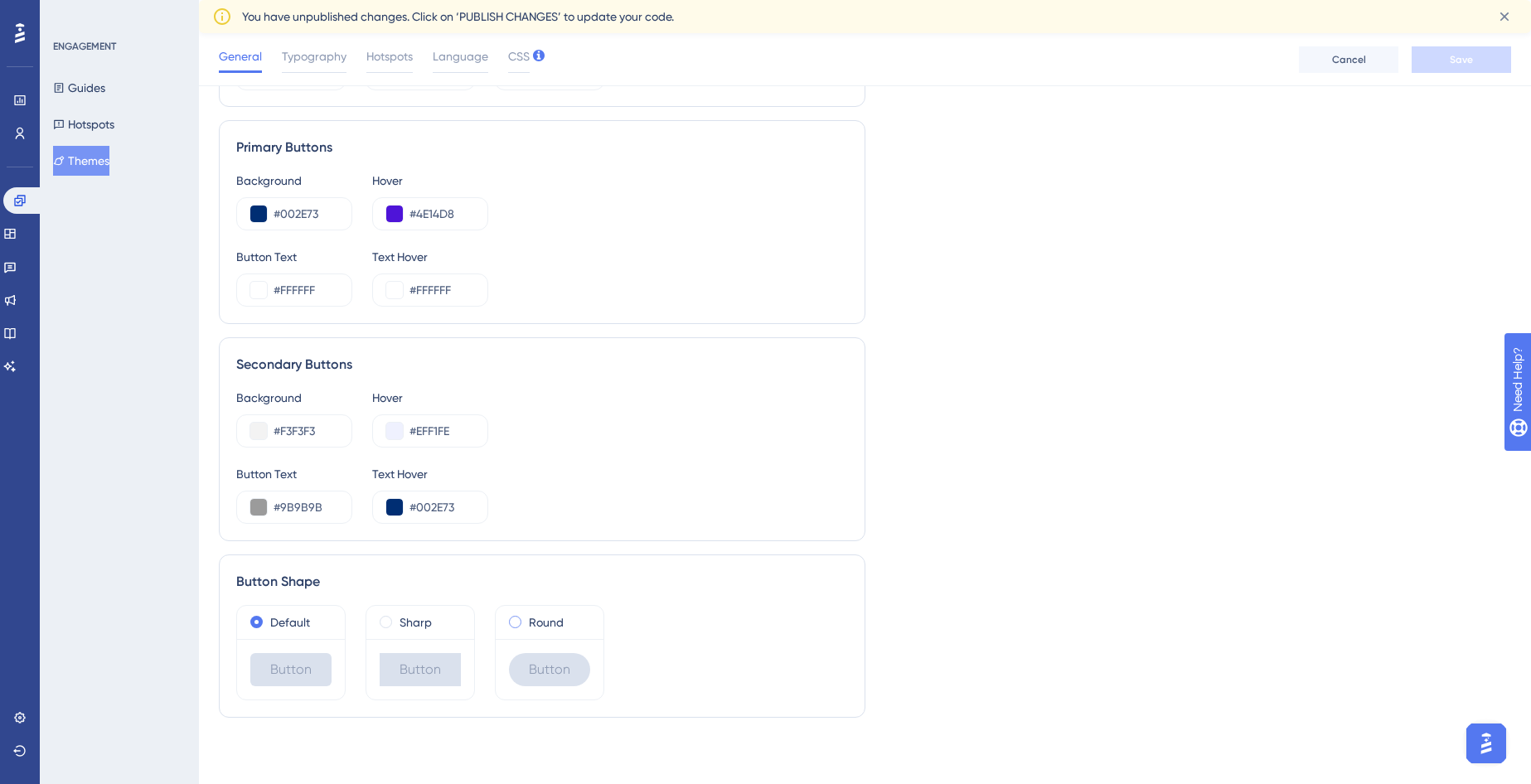
click at [515, 621] on span at bounding box center [515, 622] width 13 height 13
click at [526, 618] on input "radio" at bounding box center [526, 618] width 0 height 0
click at [1464, 56] on span "Save" at bounding box center [1461, 60] width 23 height 14
